Goal: Find contact information: Find contact information

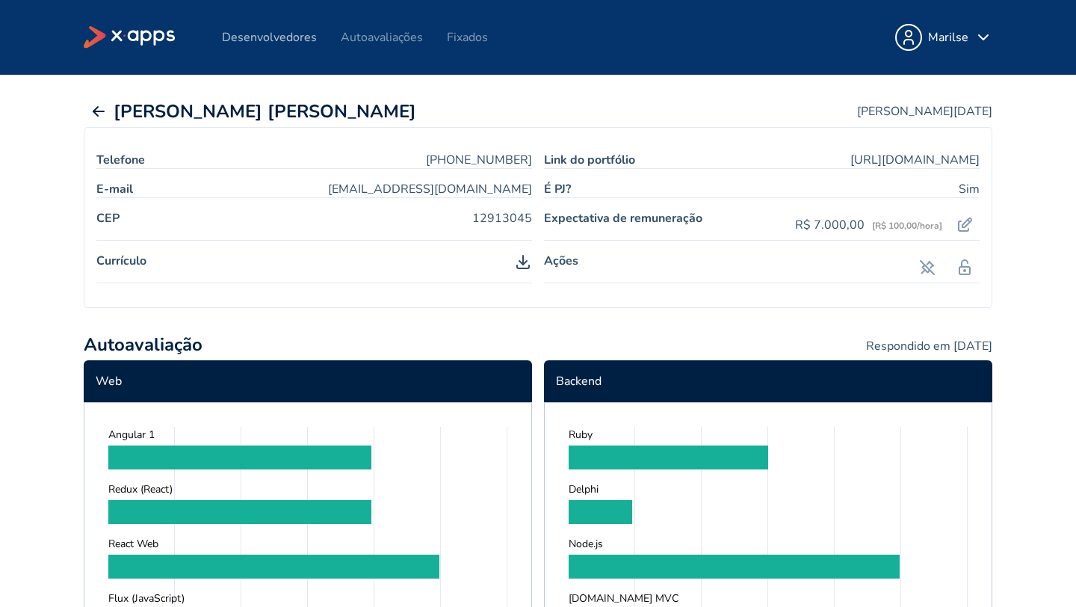
click at [291, 31] on link "Desenvolvedores" at bounding box center [269, 37] width 95 height 16
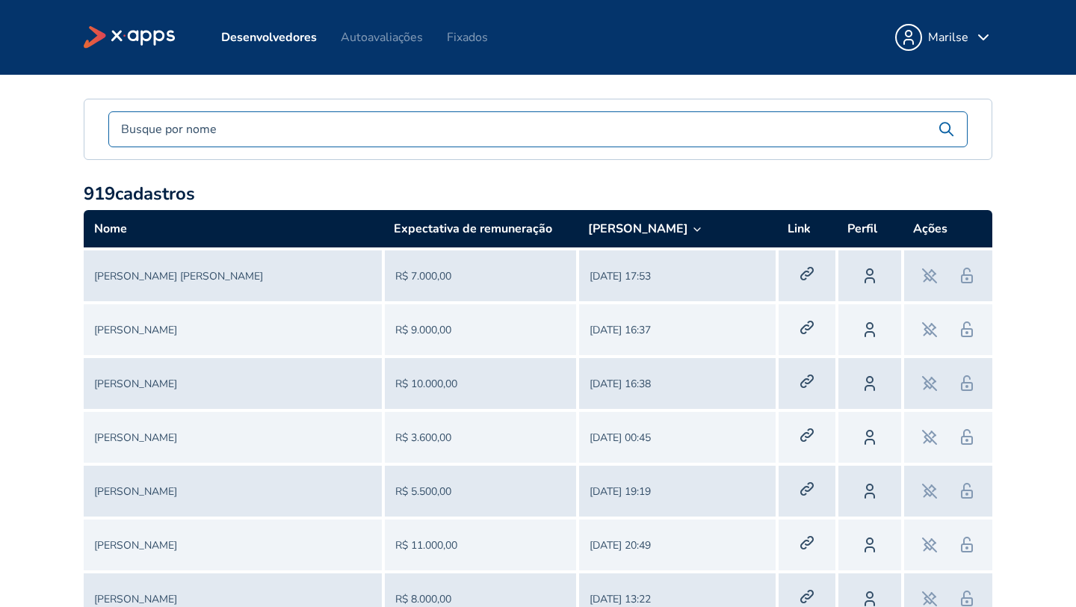
click at [160, 330] on link "[PERSON_NAME]" at bounding box center [135, 330] width 83 height 14
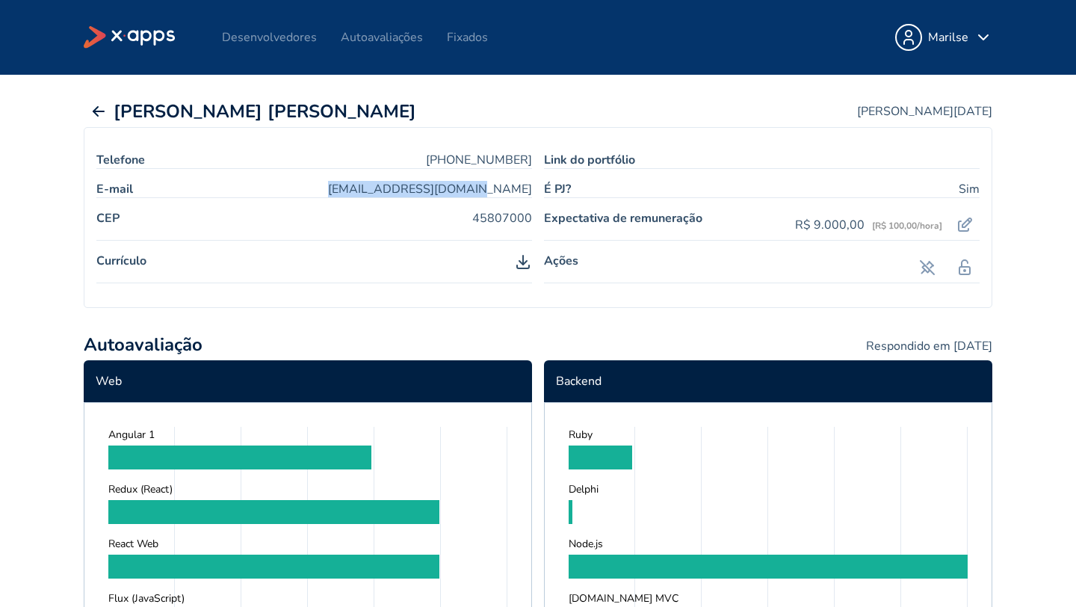
drag, startPoint x: 534, startPoint y: 185, endPoint x: 400, endPoint y: 183, distance: 134.5
click at [400, 183] on div "Telefone [PHONE_NUMBER] Link do portfólio E-mail [EMAIL_ADDRESS][DOMAIN_NAME] É…" at bounding box center [538, 217] width 909 height 181
copy link "[EMAIL_ADDRESS][DOMAIN_NAME]"
